Goal: Task Accomplishment & Management: Manage account settings

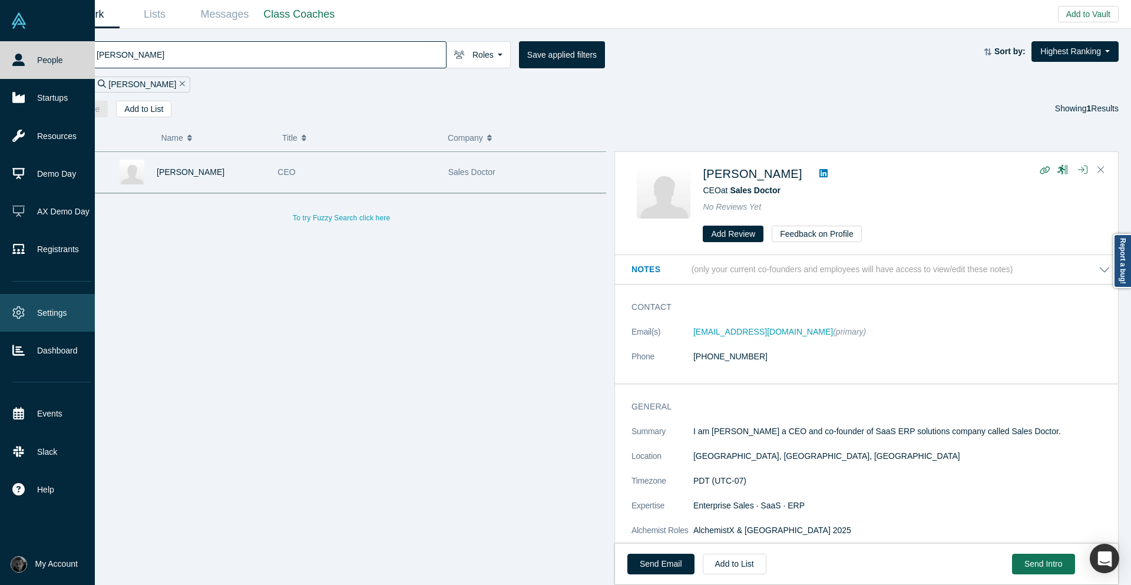
click at [27, 306] on link "Settings" at bounding box center [52, 313] width 104 height 38
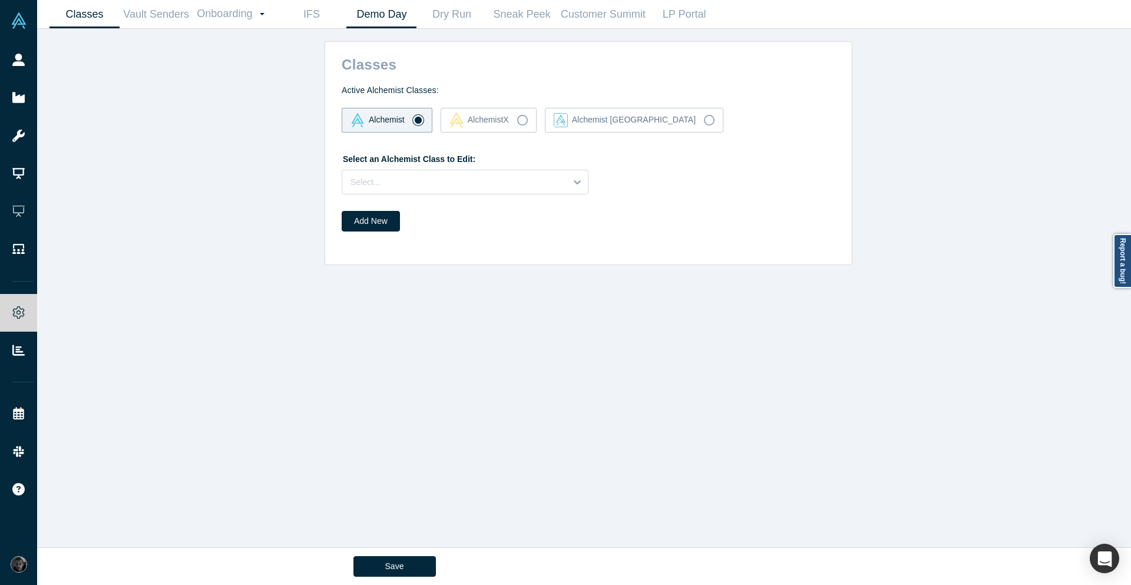
click at [391, 20] on link "Demo Day" at bounding box center [381, 15] width 70 height 28
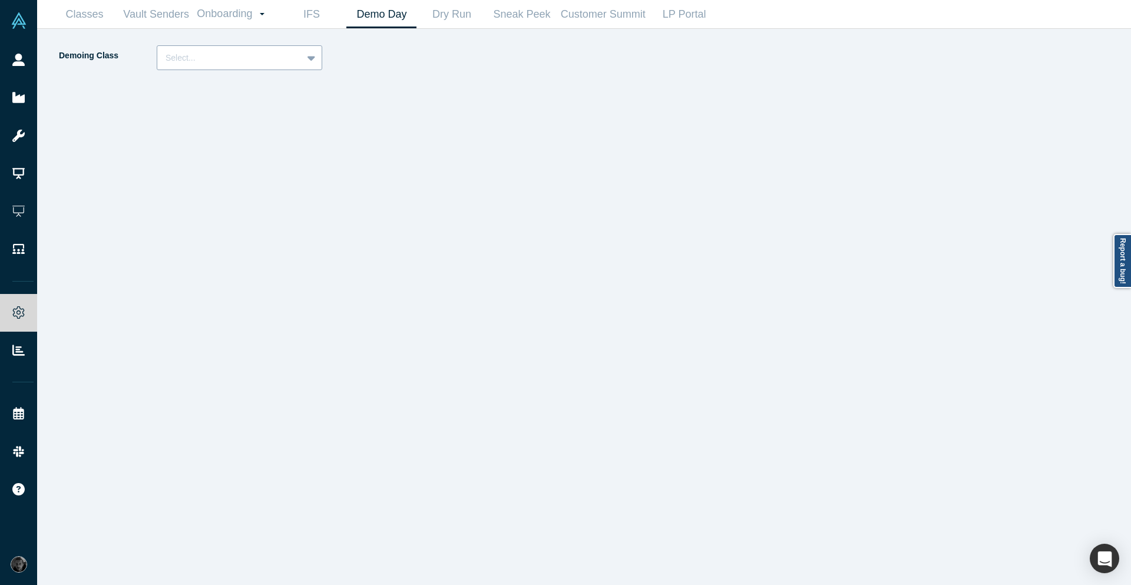
click at [181, 54] on div at bounding box center [230, 58] width 128 height 15
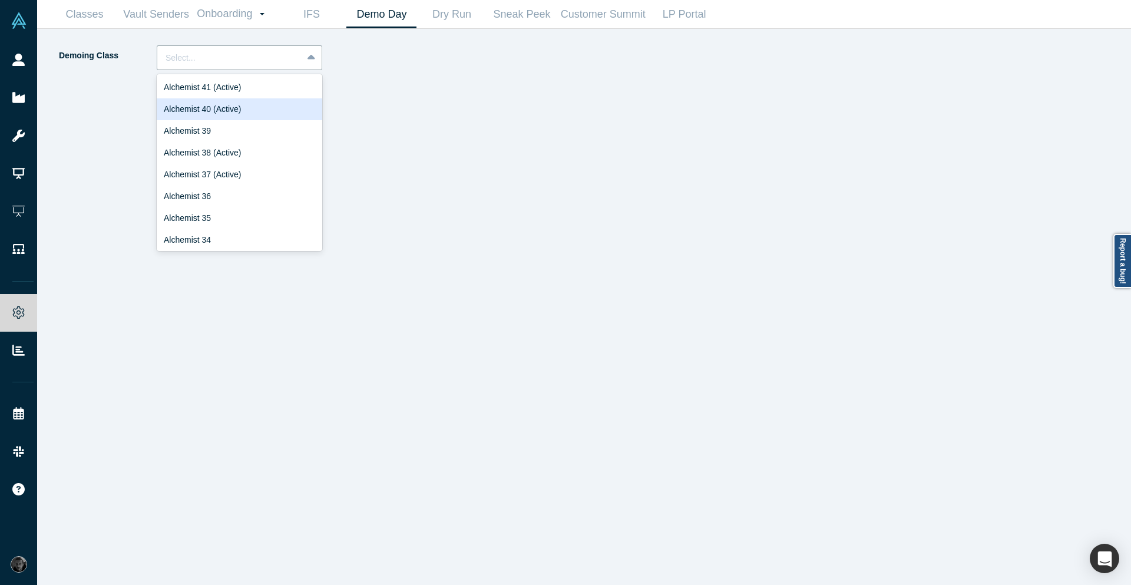
click at [202, 108] on div "Alchemist 40 (Active)" at bounding box center [240, 109] width 166 height 22
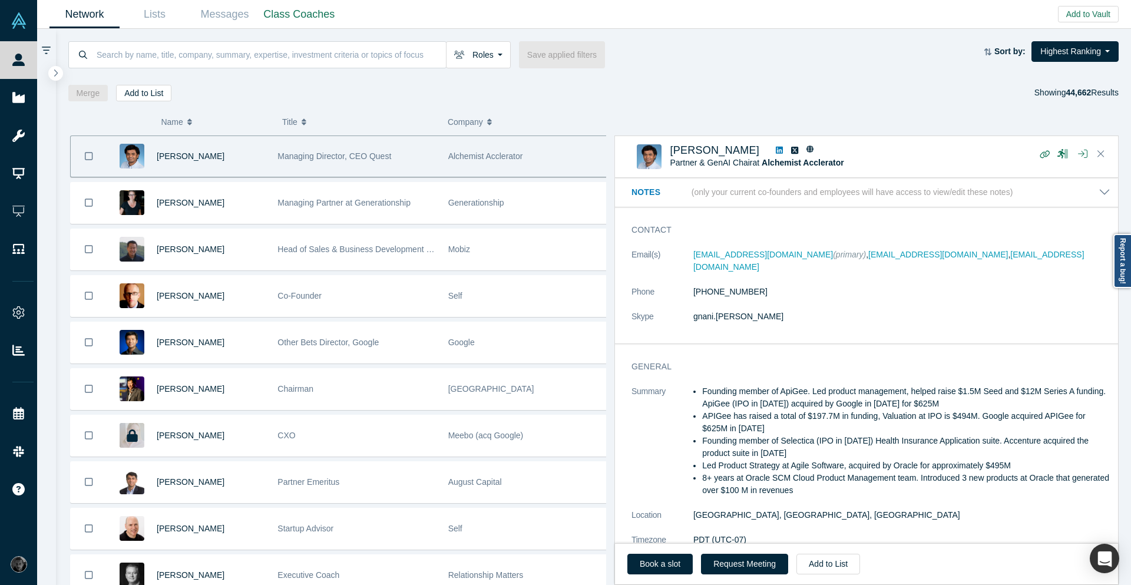
scroll to position [354, 0]
